Goal: Task Accomplishment & Management: Complete application form

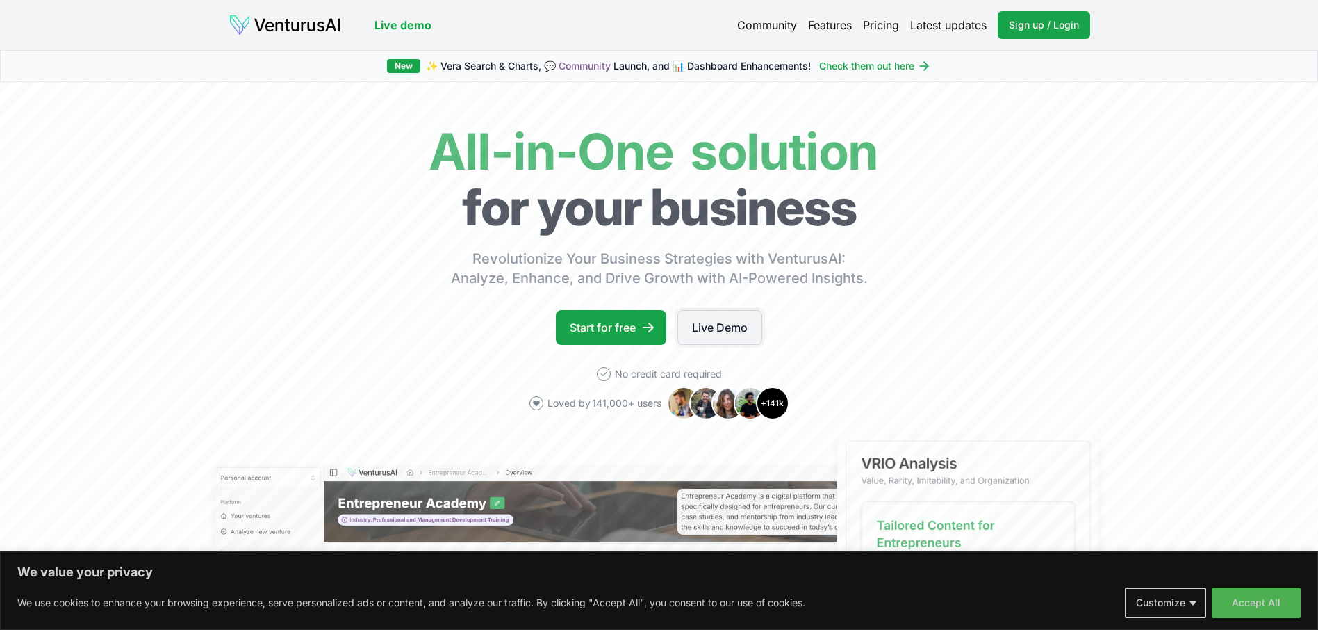
click at [718, 339] on link "Live Demo" at bounding box center [719, 327] width 85 height 35
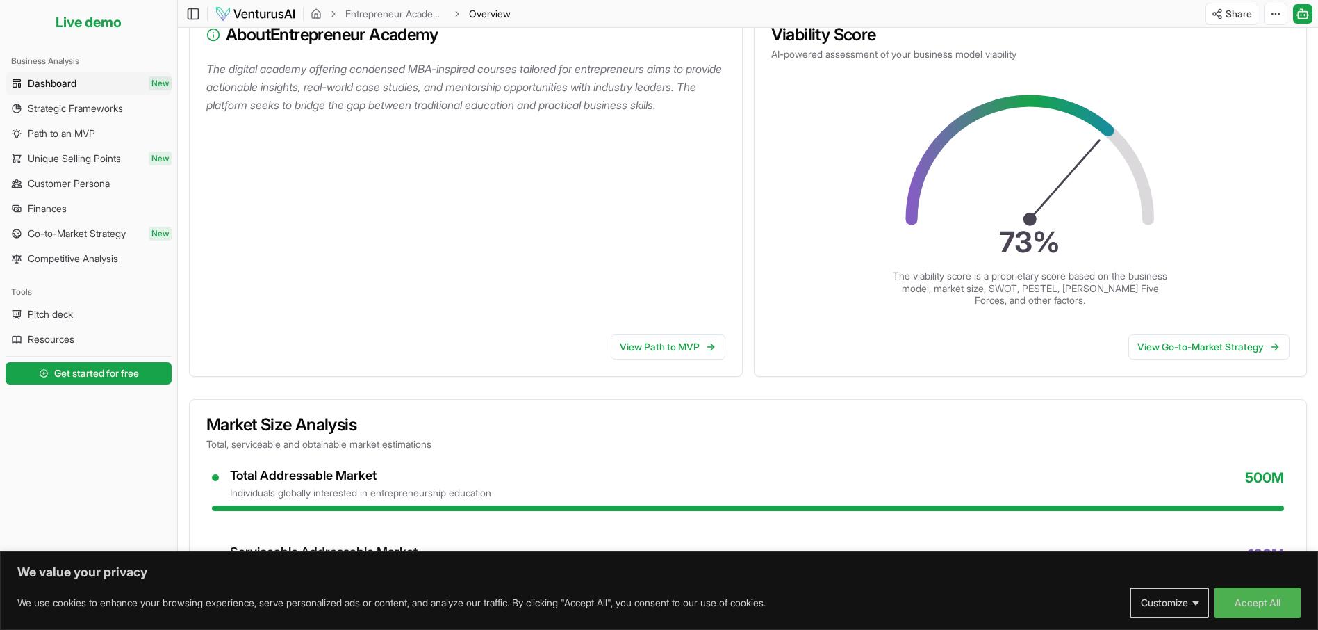
scroll to position [205, 0]
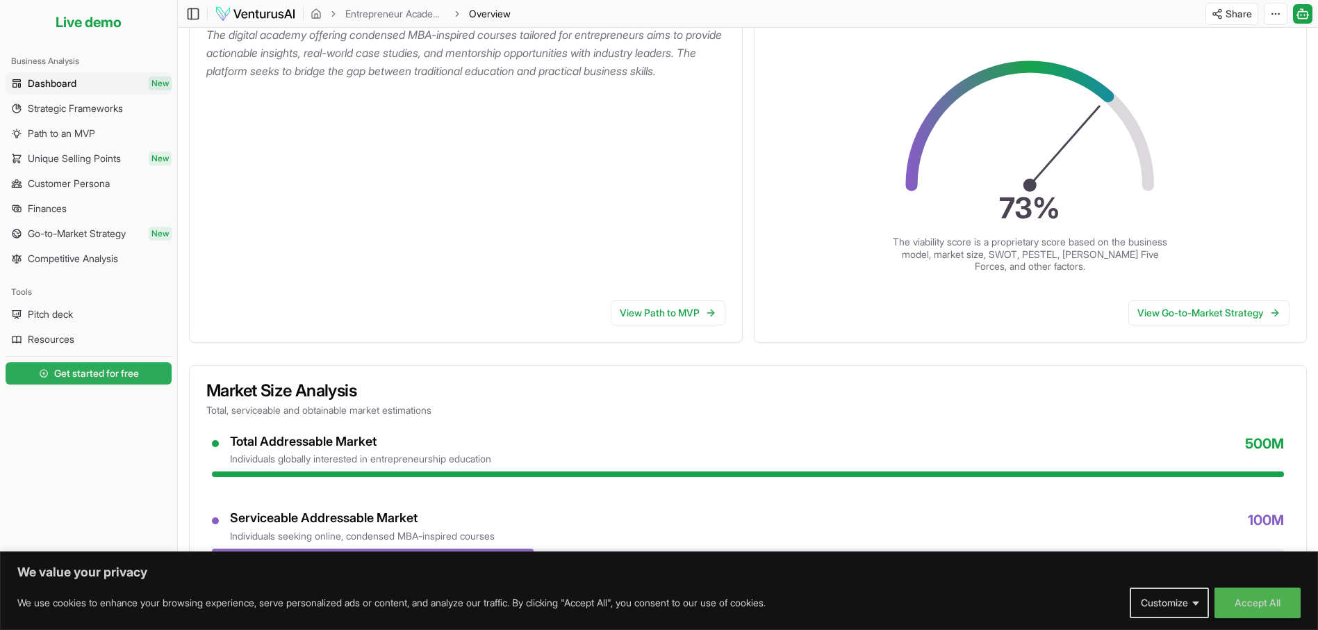
click at [123, 378] on span "Get started for free" at bounding box center [96, 373] width 85 height 14
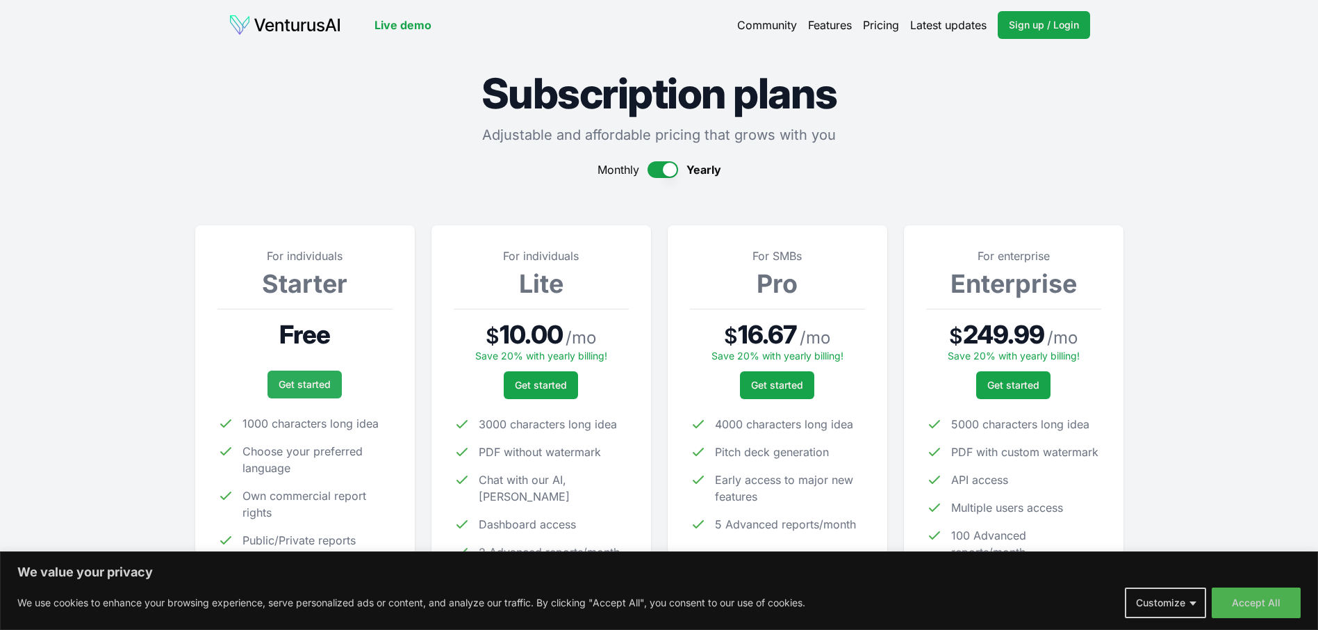
click at [292, 384] on link "Get started" at bounding box center [305, 384] width 74 height 28
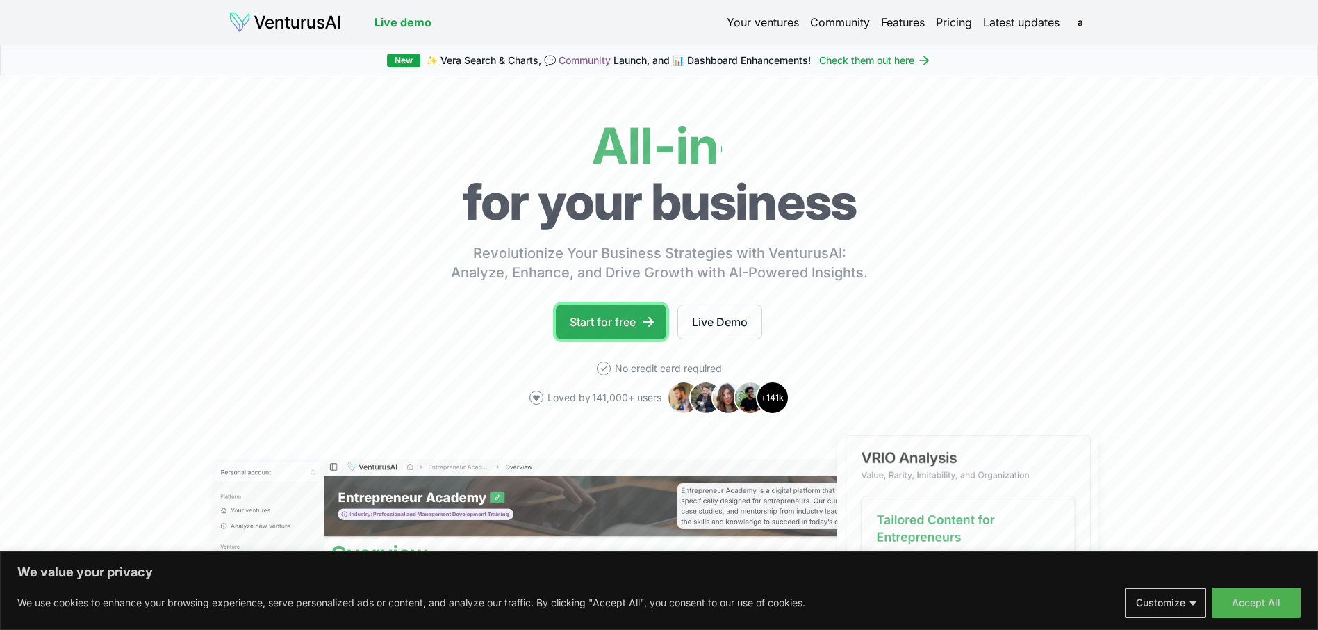
click at [629, 327] on link "Start for free" at bounding box center [611, 321] width 110 height 35
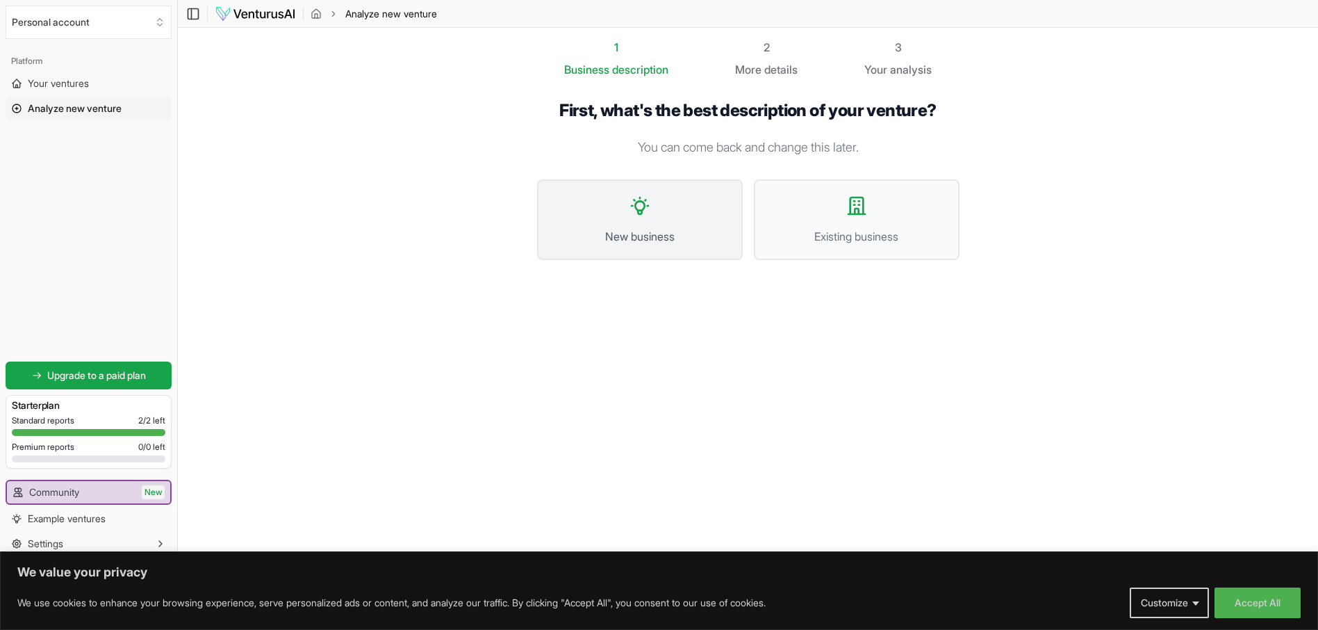
click at [645, 238] on span "New business" at bounding box center [639, 236] width 175 height 17
